Goal: Task Accomplishment & Management: Use online tool/utility

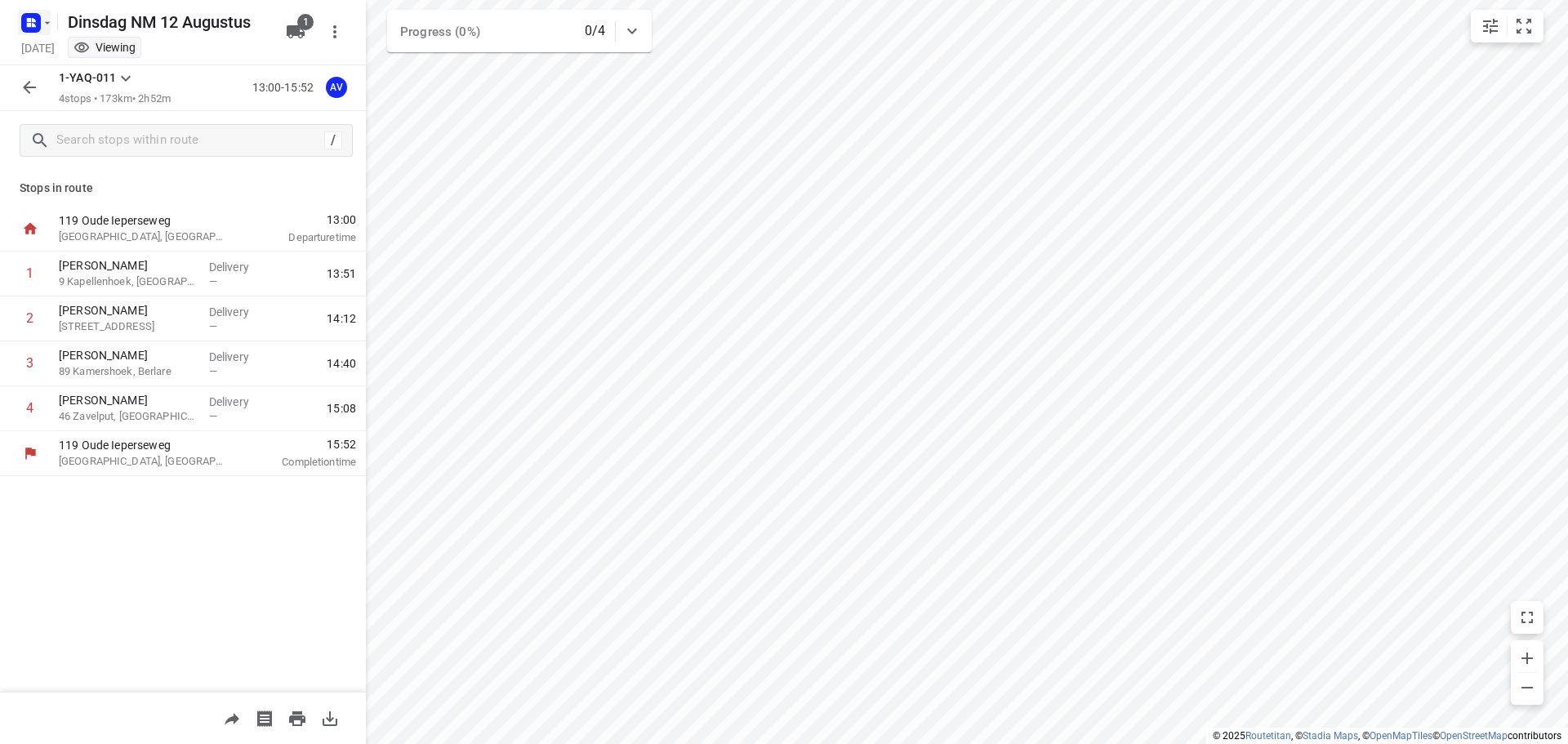
click at [45, 16] on icon "button" at bounding box center [47, 22] width 13 height 13
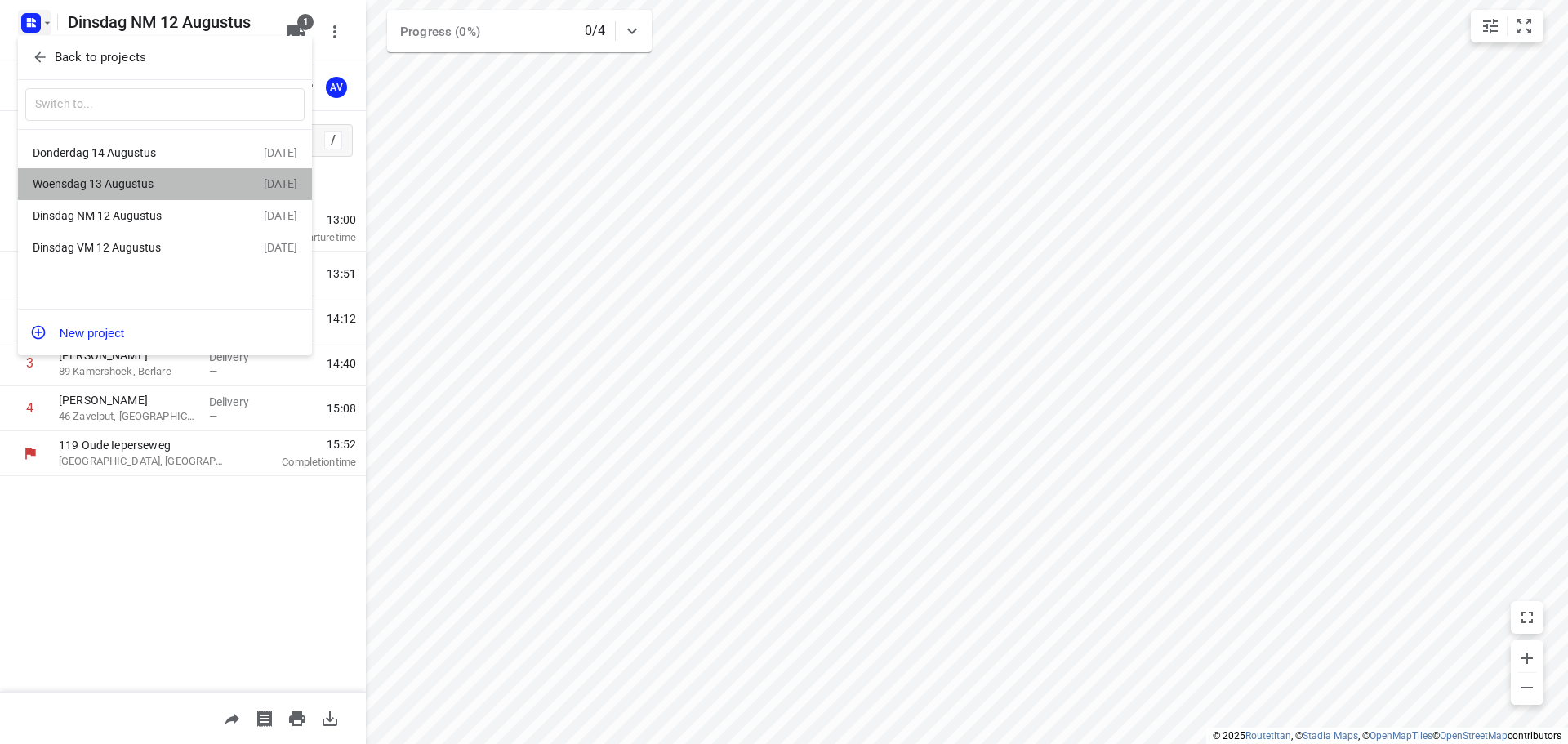
click at [151, 185] on div "Woensdag 13 Augustus" at bounding box center [127, 183] width 188 height 13
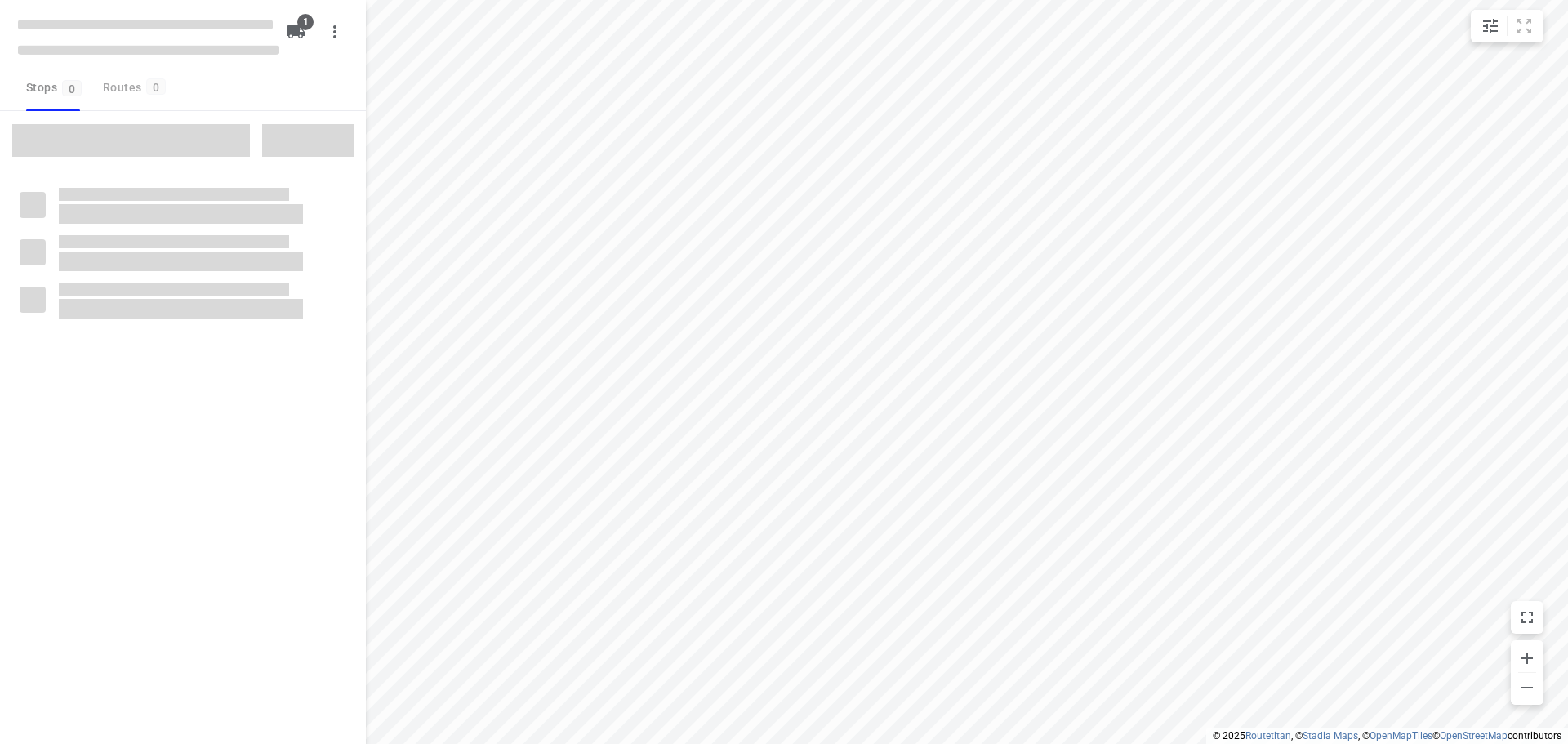
type input "distance"
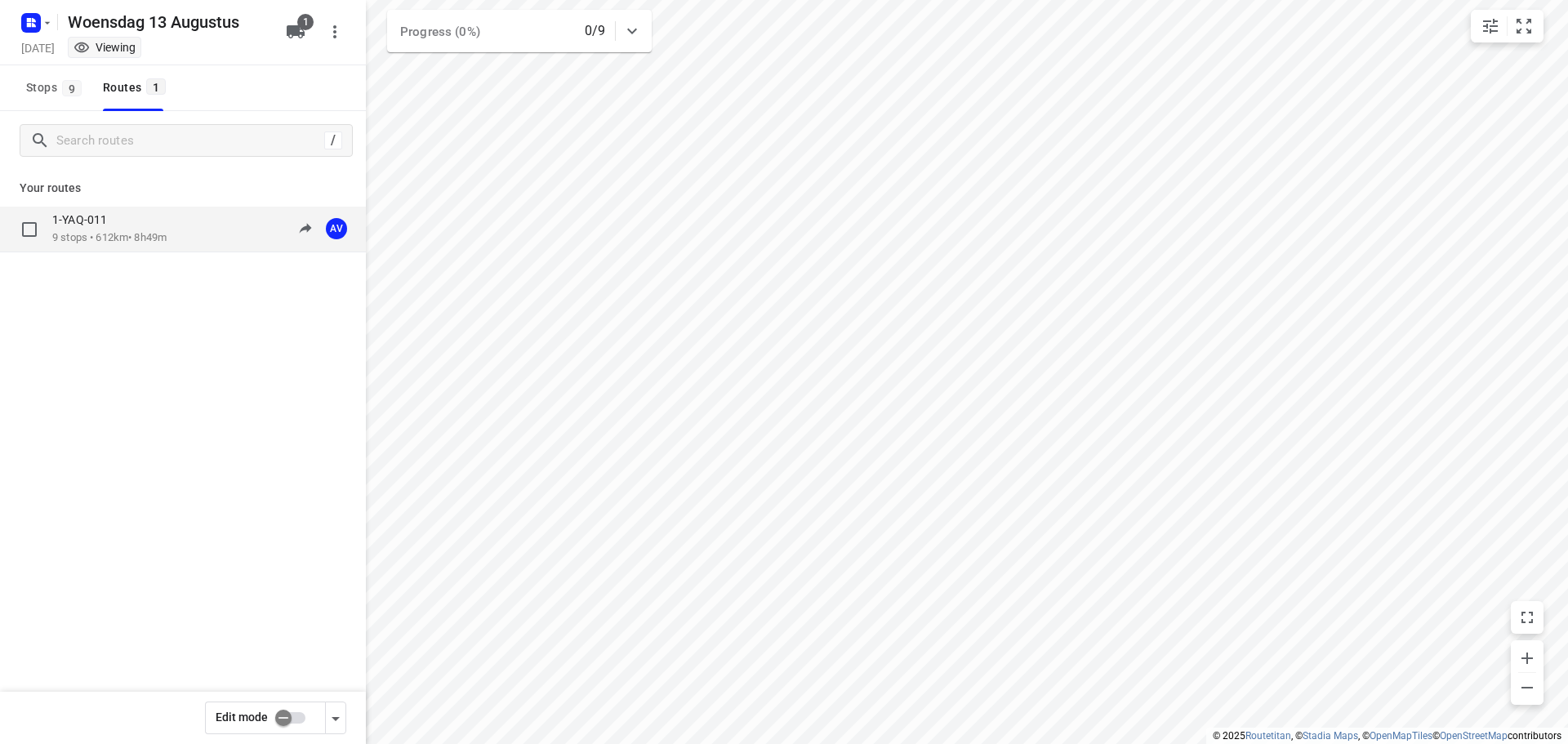
click at [197, 227] on div "1-YAQ-011 9 stops • 612km • 8h49m 09:00-17:49 AV" at bounding box center [208, 229] width 314 height 33
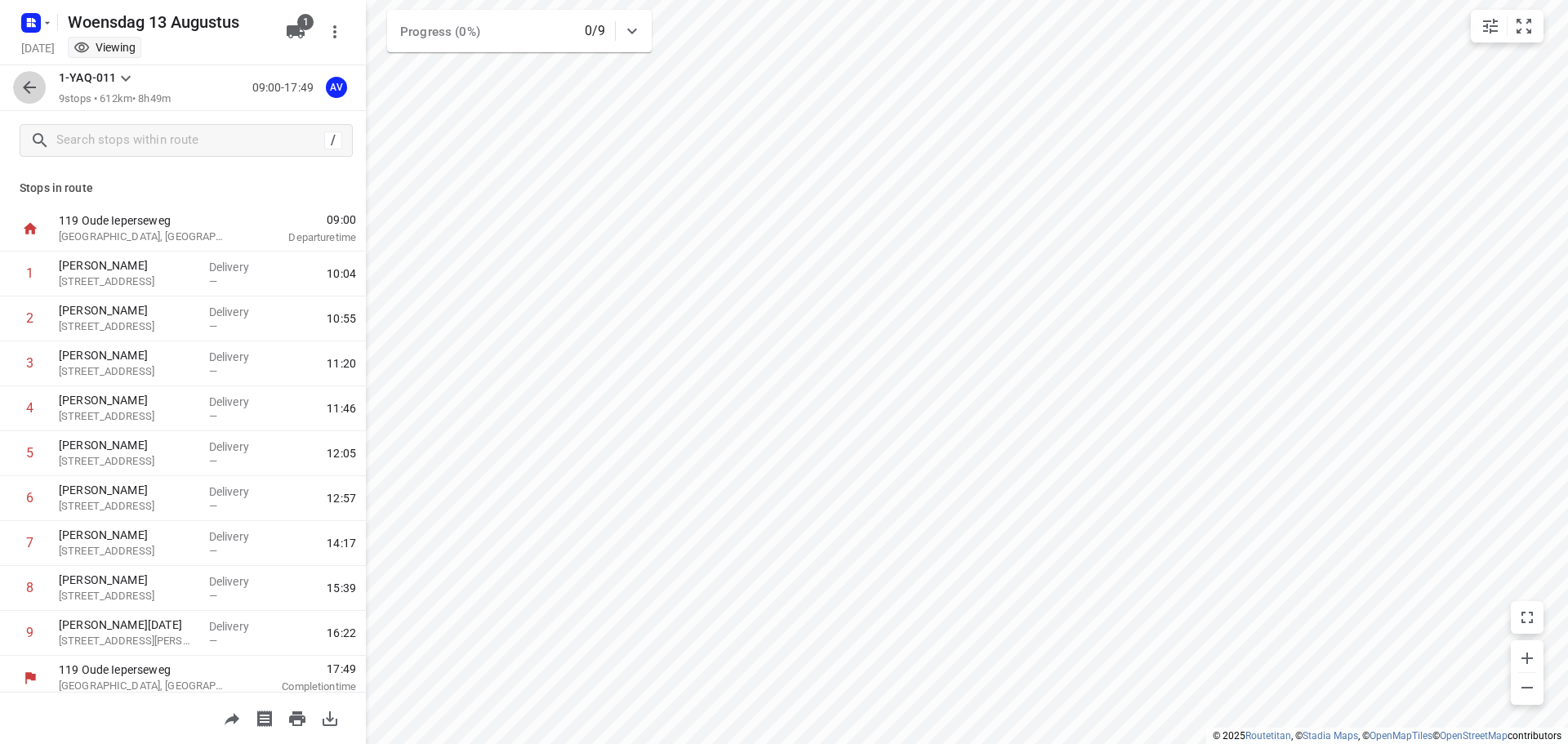
click at [26, 76] on button "button" at bounding box center [29, 88] width 33 height 33
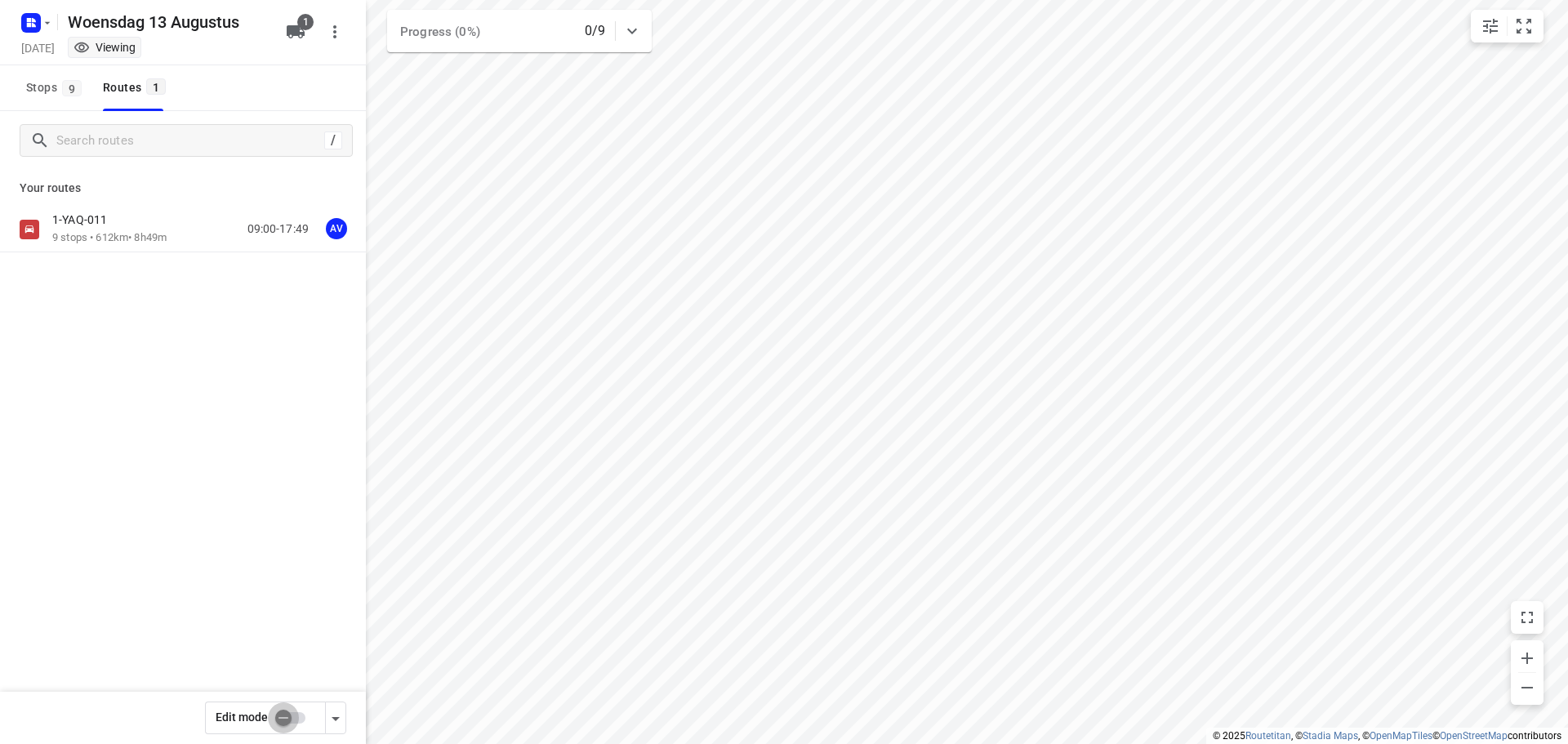
click at [298, 712] on input "checkbox" at bounding box center [283, 717] width 93 height 31
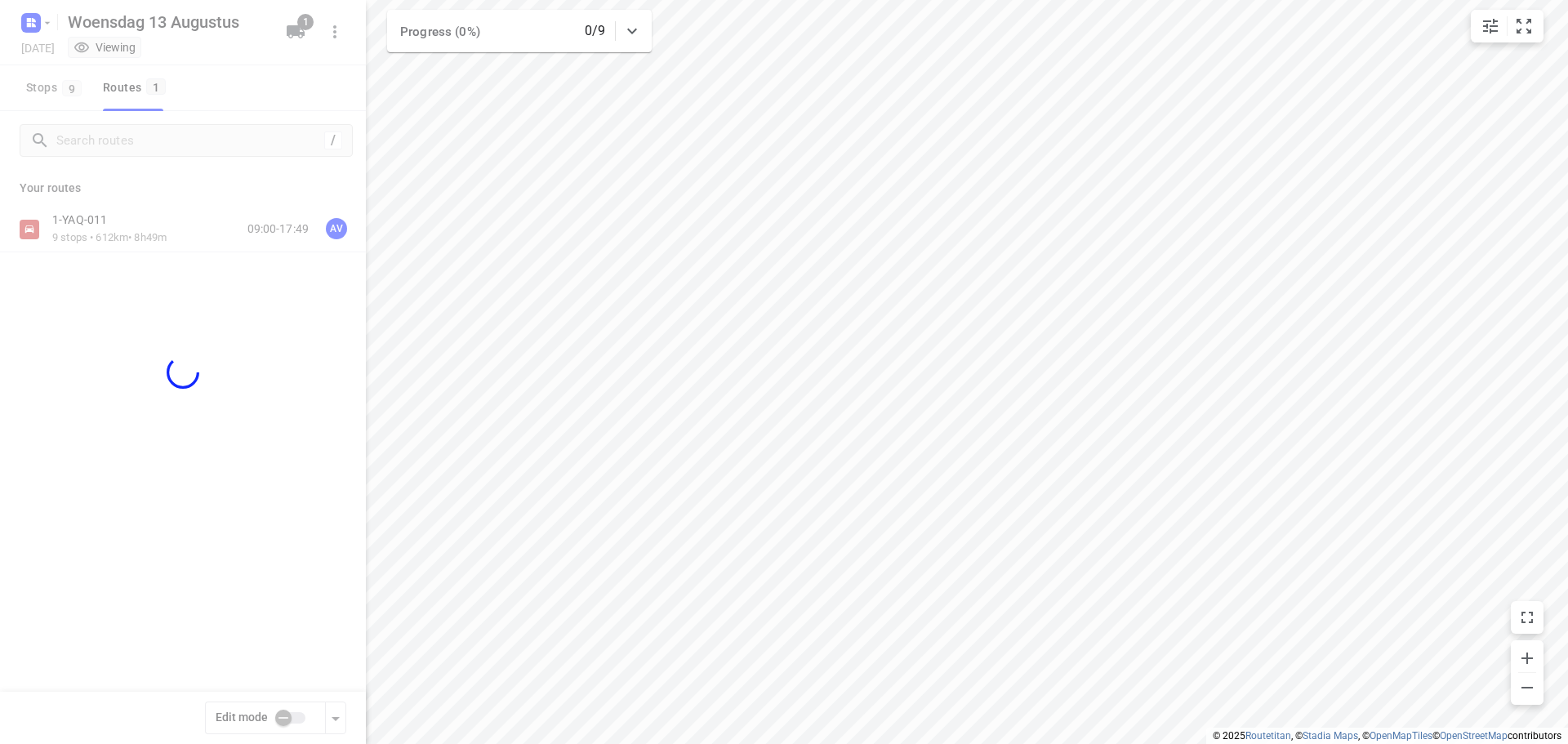
checkbox input "true"
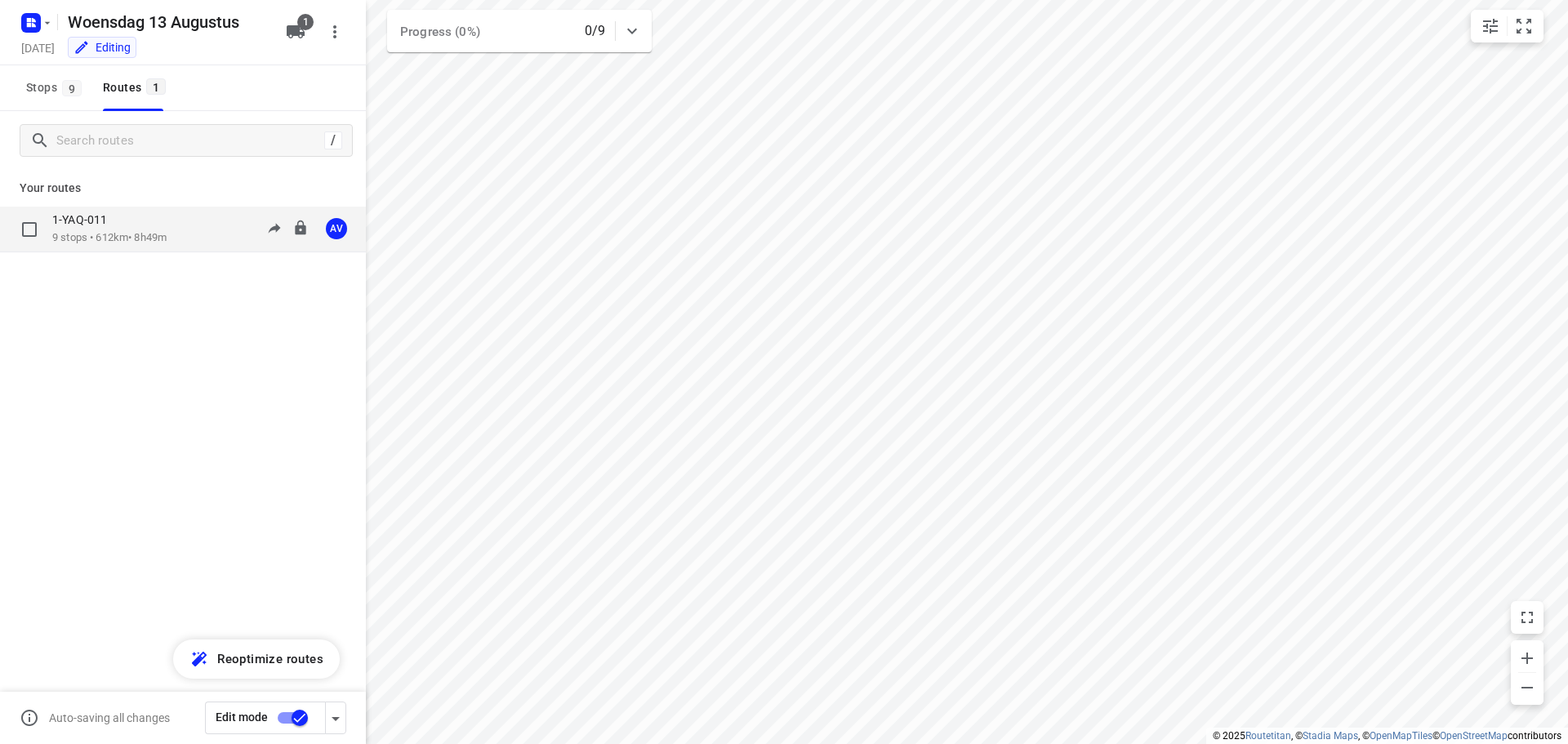
click at [176, 238] on div "1-YAQ-011 9 stops • 612km • 8h49m 09:00-17:49 AV" at bounding box center [208, 229] width 314 height 33
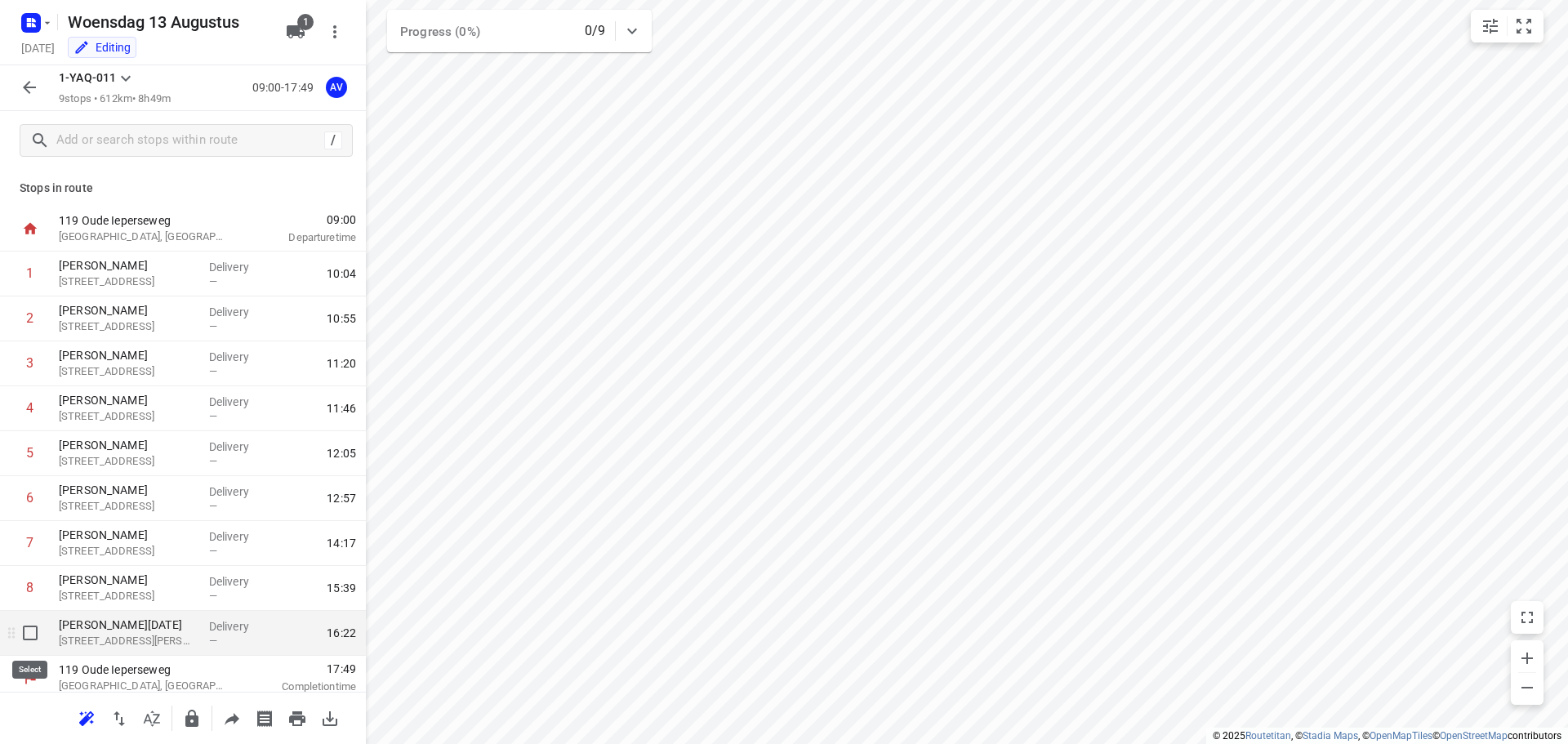
click at [27, 632] on input "checkbox" at bounding box center [30, 632] width 33 height 33
checkbox input "true"
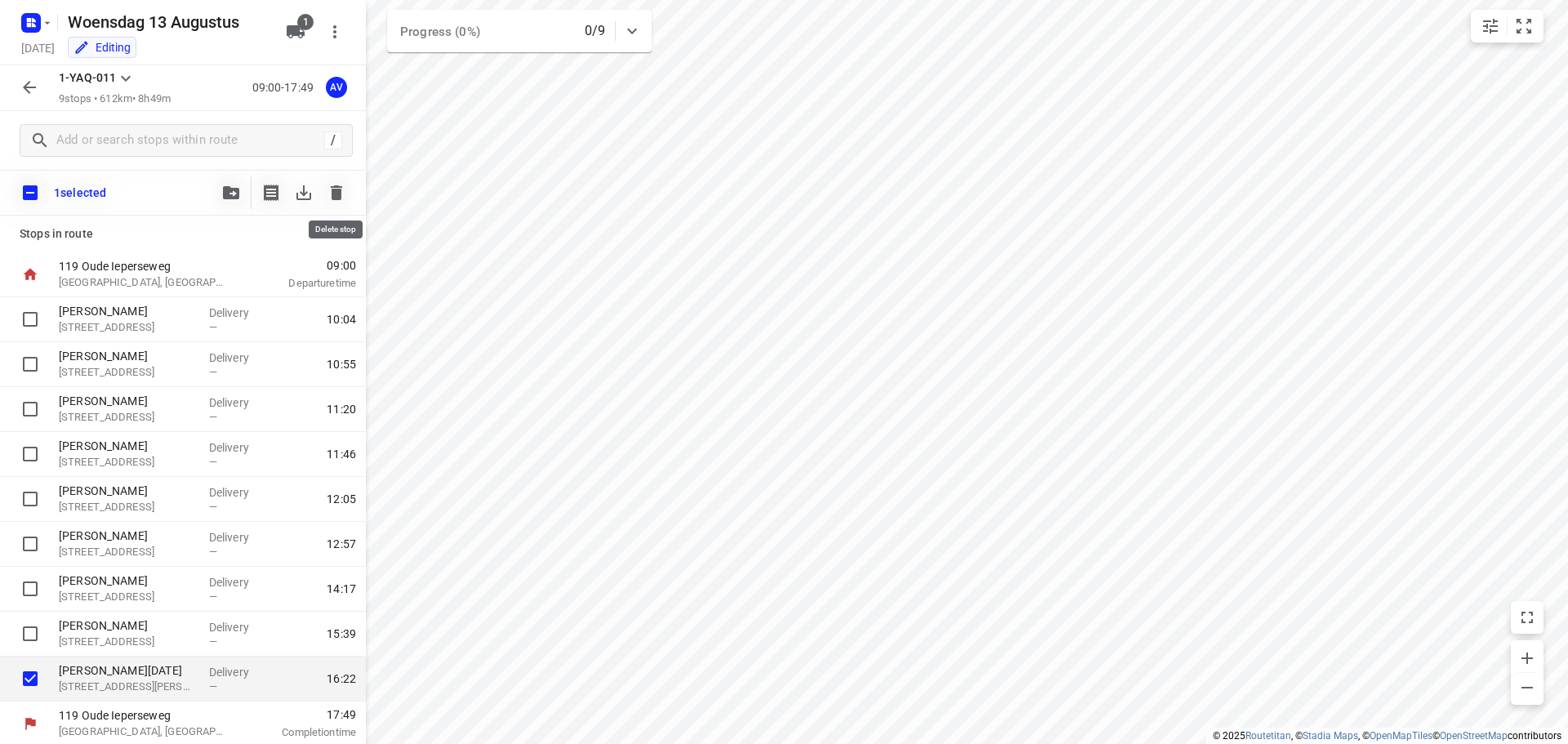
click at [332, 198] on icon "button" at bounding box center [336, 192] width 12 height 14
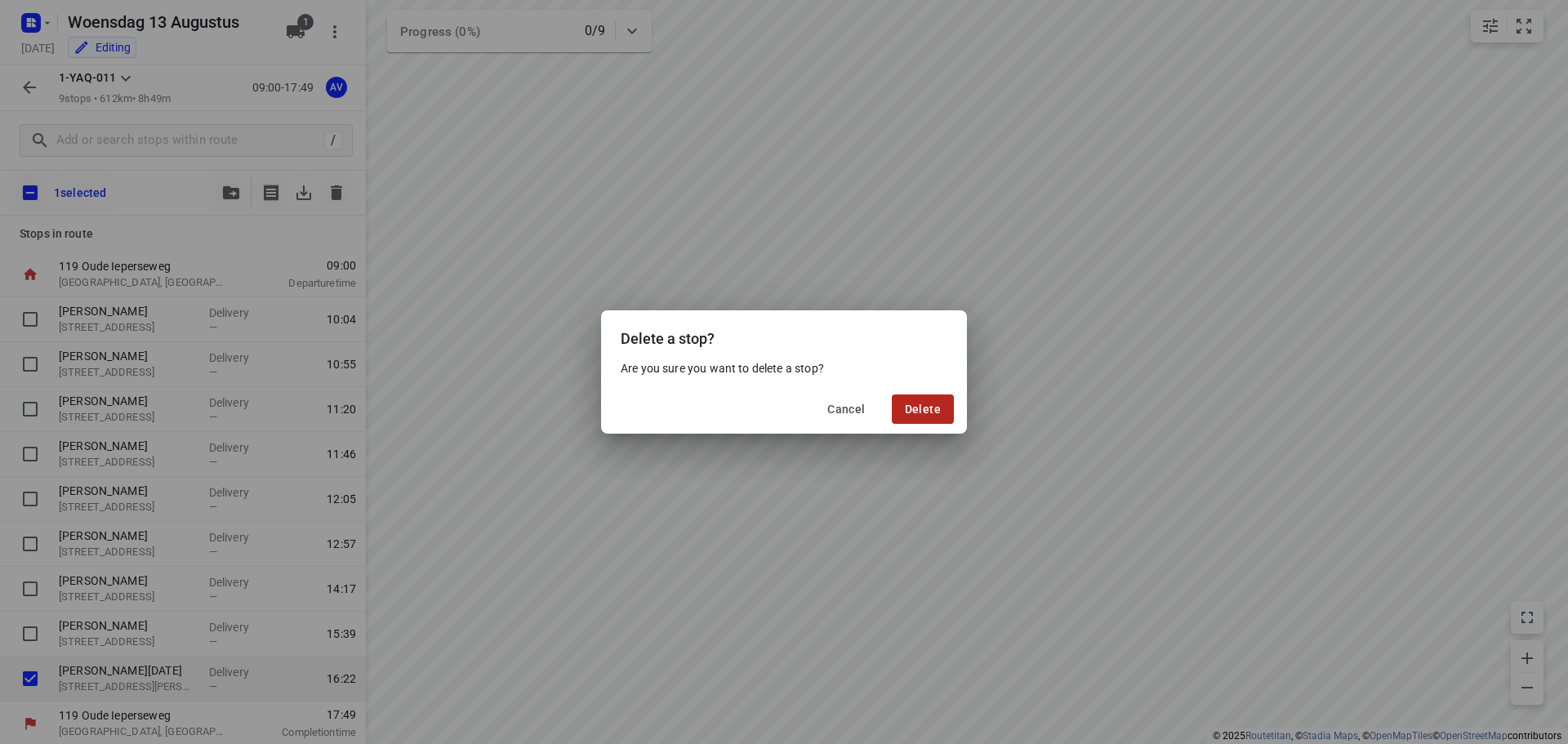
click at [921, 408] on span "Delete" at bounding box center [923, 409] width 36 height 13
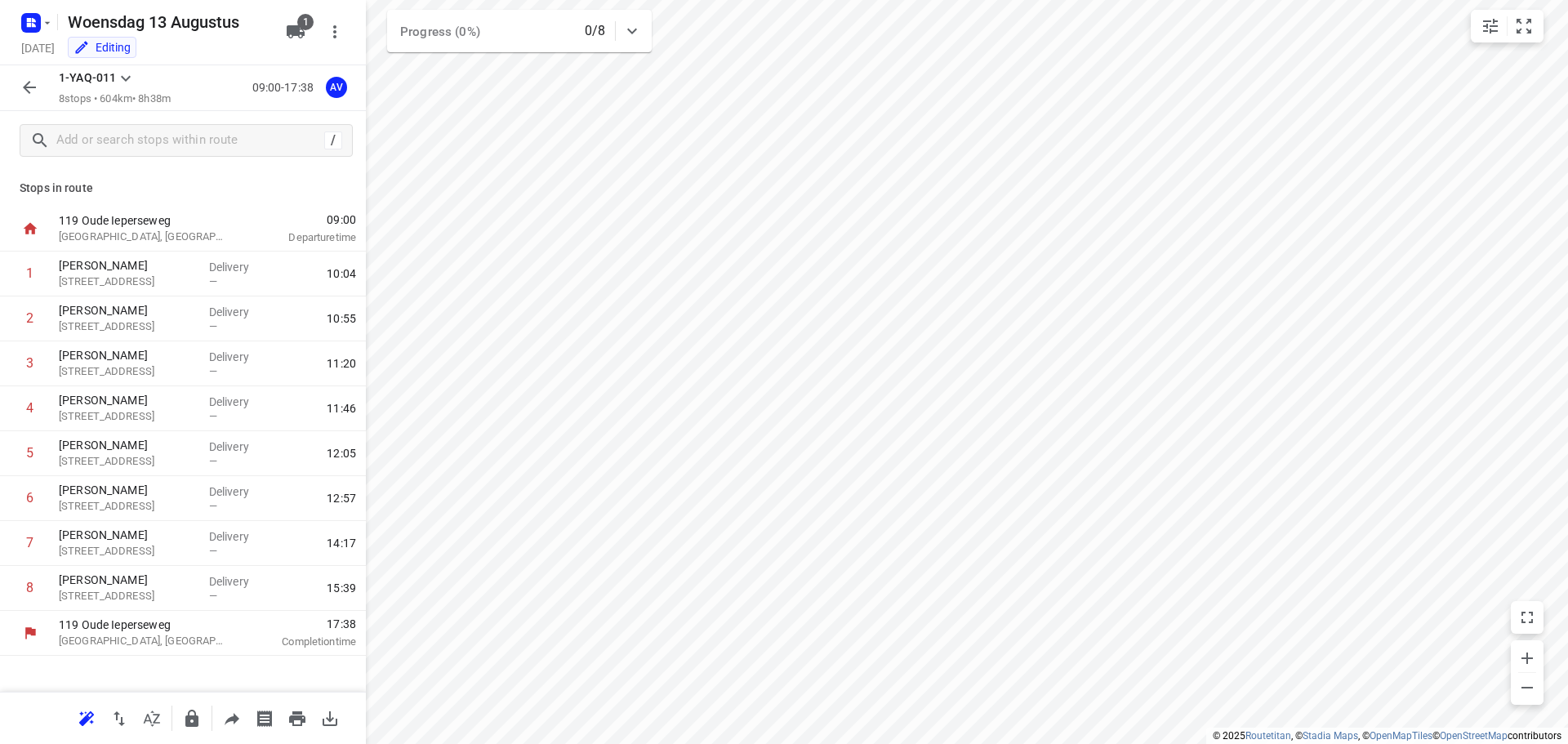
click at [26, 89] on icon "button" at bounding box center [29, 87] width 13 height 13
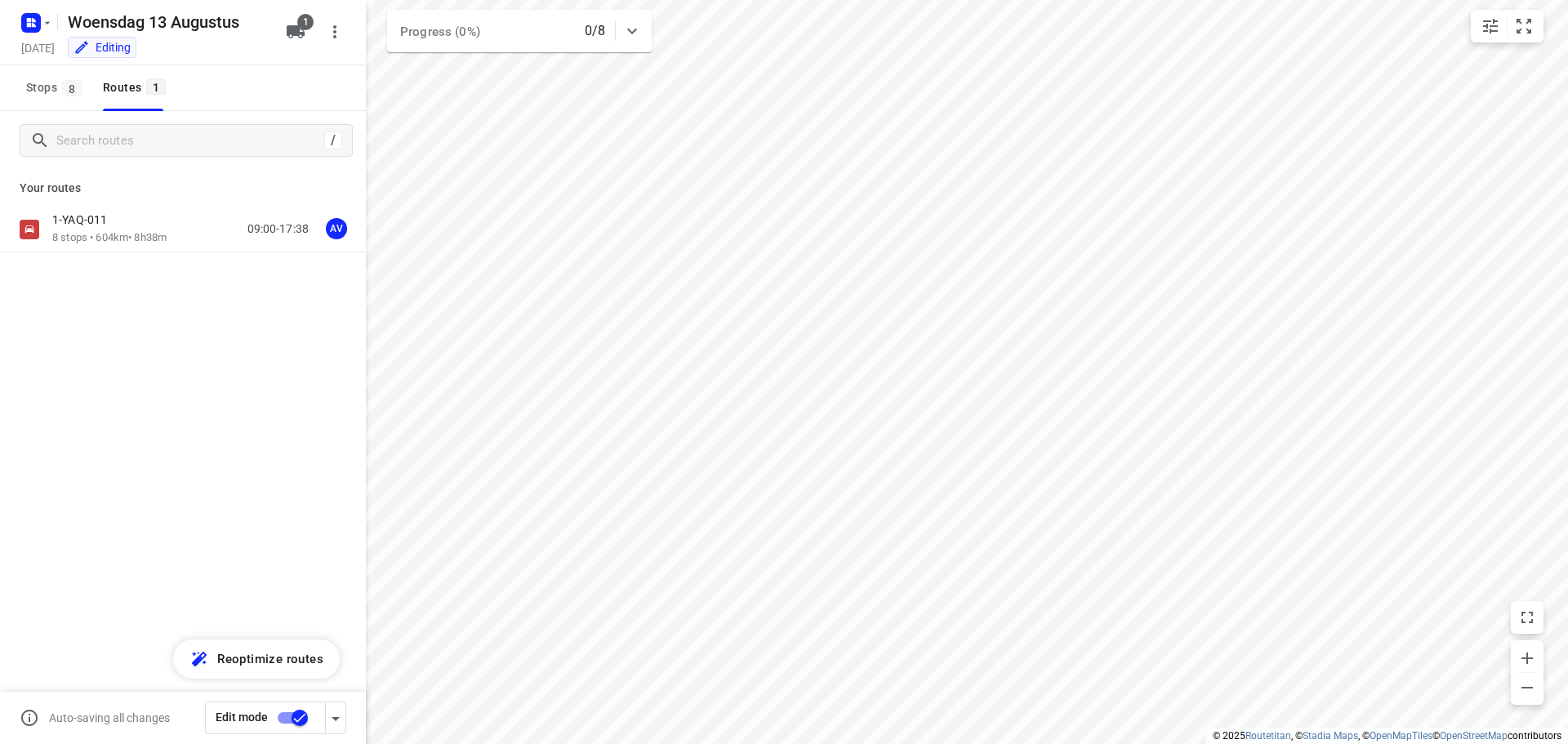
click at [285, 717] on input "checkbox" at bounding box center [299, 717] width 93 height 31
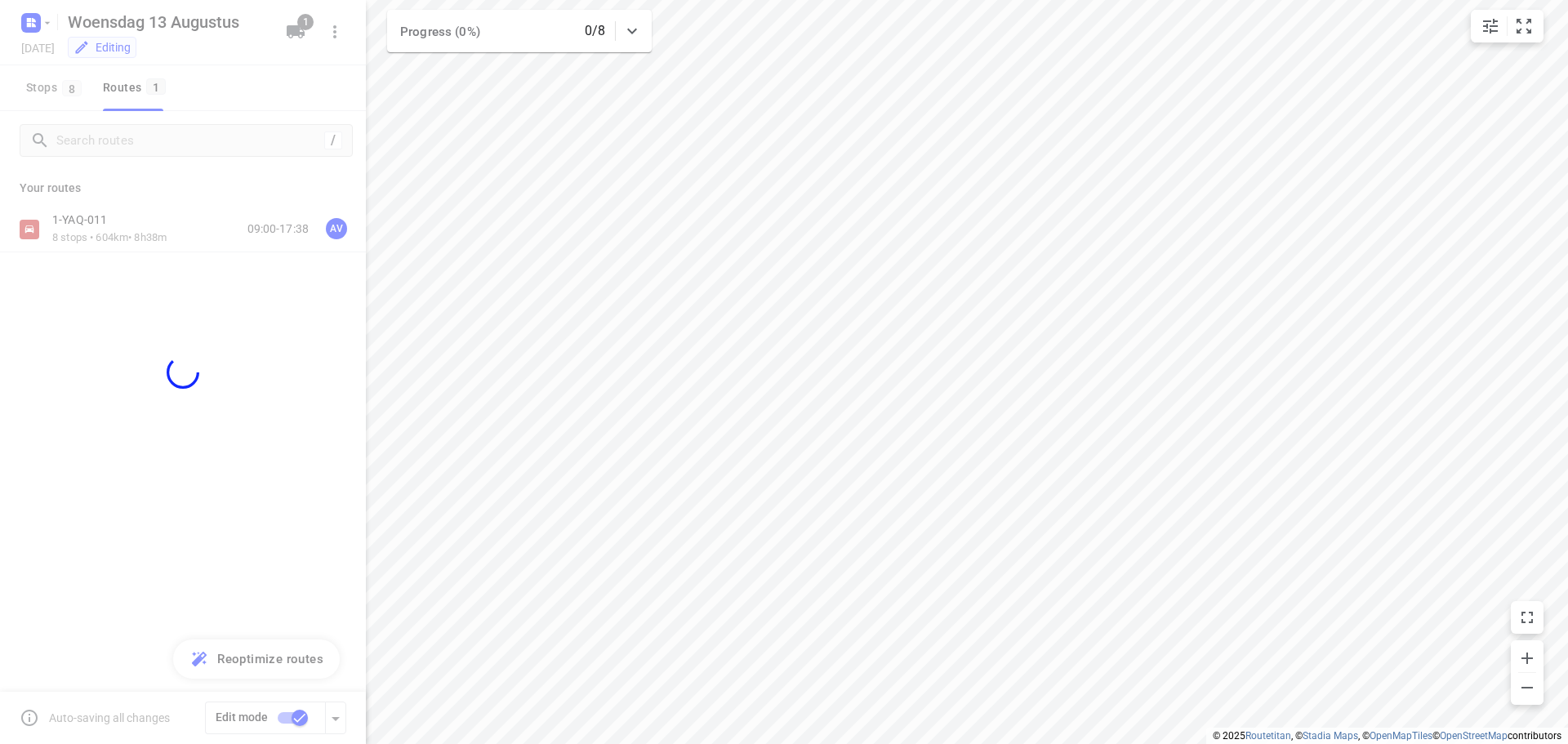
checkbox input "false"
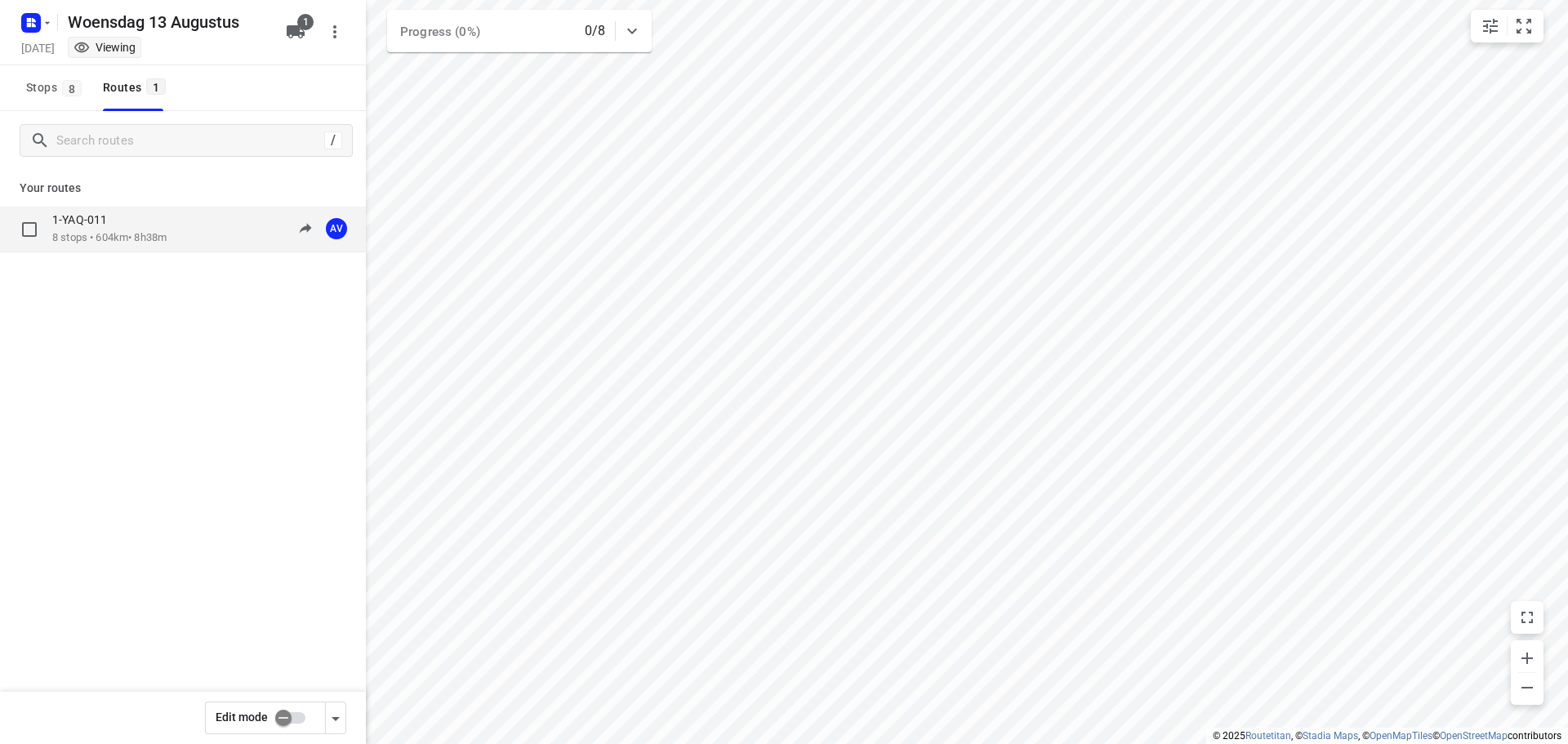
click at [191, 223] on div "1-YAQ-011 8 stops • 604km • 8h38m 09:00-17:38 AV" at bounding box center [208, 229] width 314 height 33
